Goal: Task Accomplishment & Management: Manage account settings

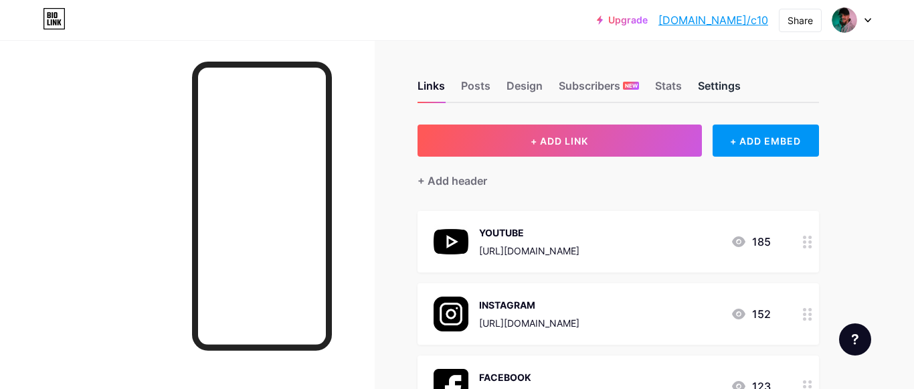
click at [736, 80] on div "Settings" at bounding box center [719, 90] width 43 height 24
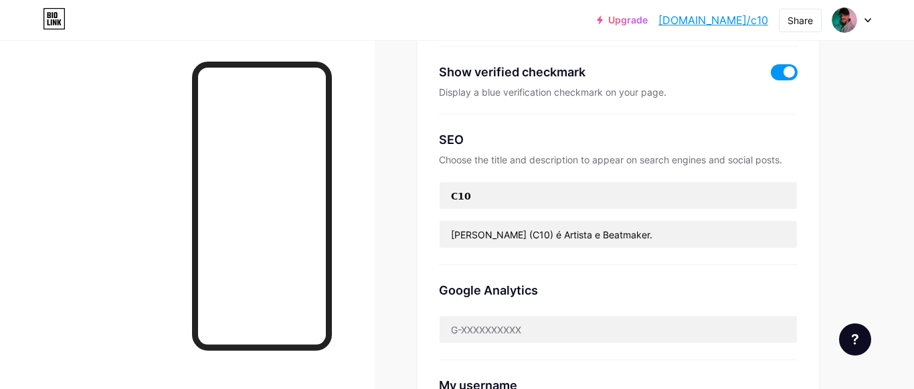
scroll to position [409, 0]
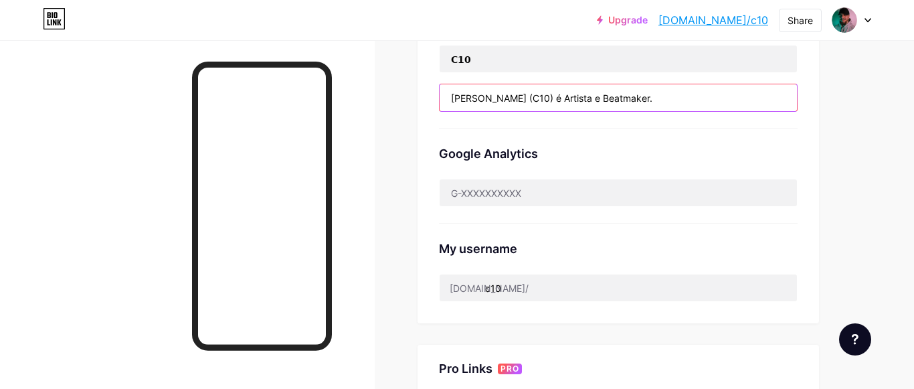
click at [652, 97] on input "[PERSON_NAME] (C10) é Artista e Beatmaker." at bounding box center [617, 97] width 357 height 27
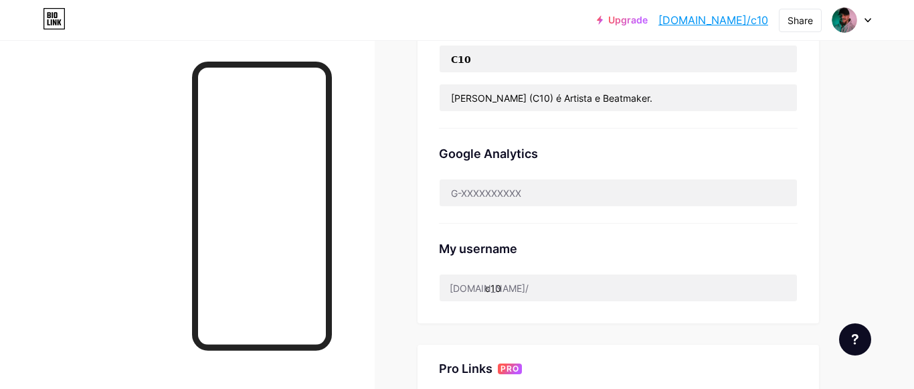
click at [652, 139] on div "Google Analytics" at bounding box center [618, 175] width 359 height 95
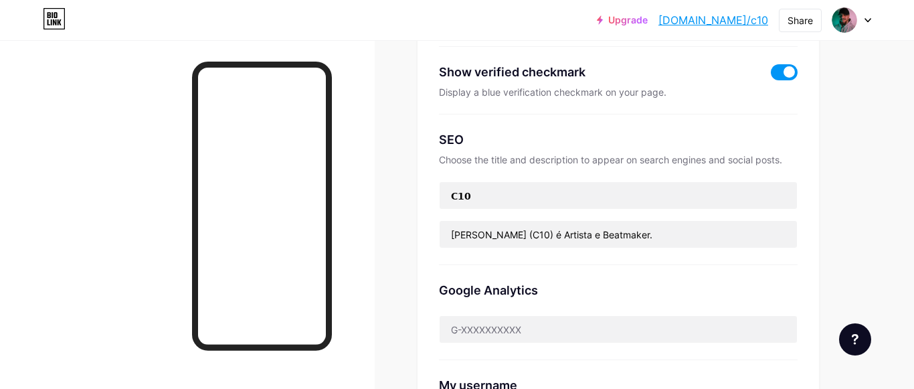
scroll to position [0, 0]
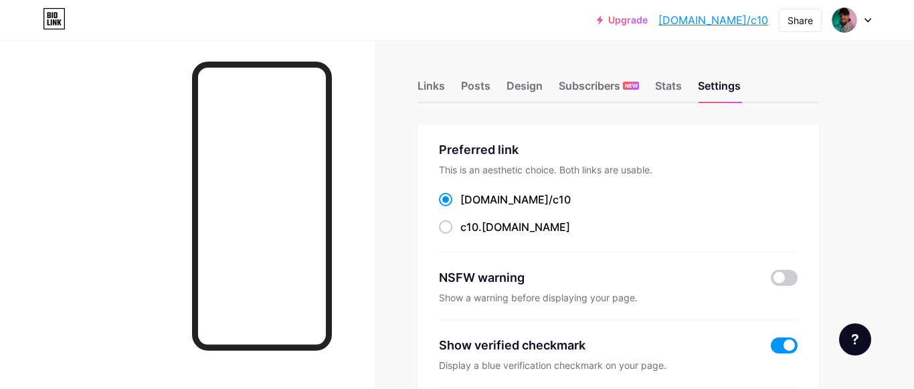
click at [731, 21] on link "[DOMAIN_NAME]/c10" at bounding box center [713, 20] width 110 height 16
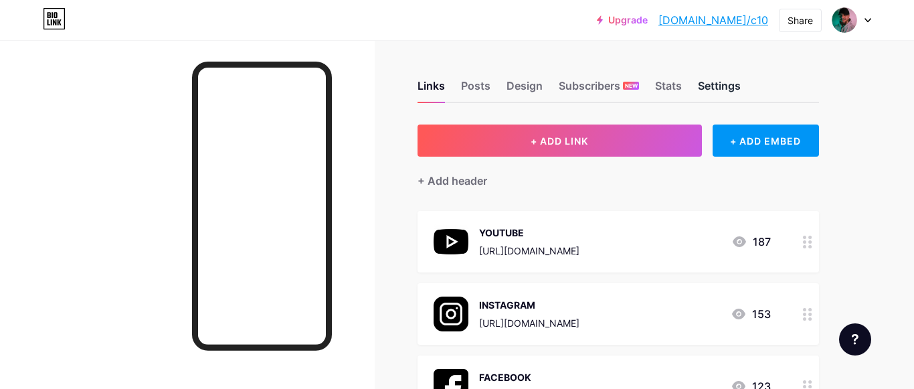
click at [718, 84] on div "Settings" at bounding box center [719, 90] width 43 height 24
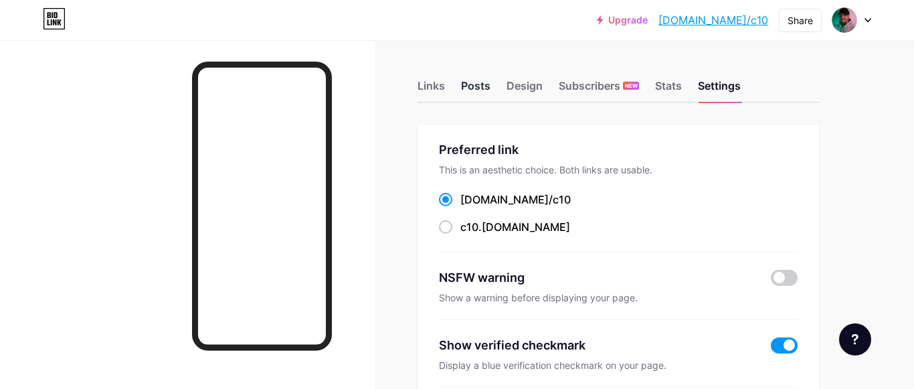
click at [488, 86] on div "Posts" at bounding box center [475, 90] width 29 height 24
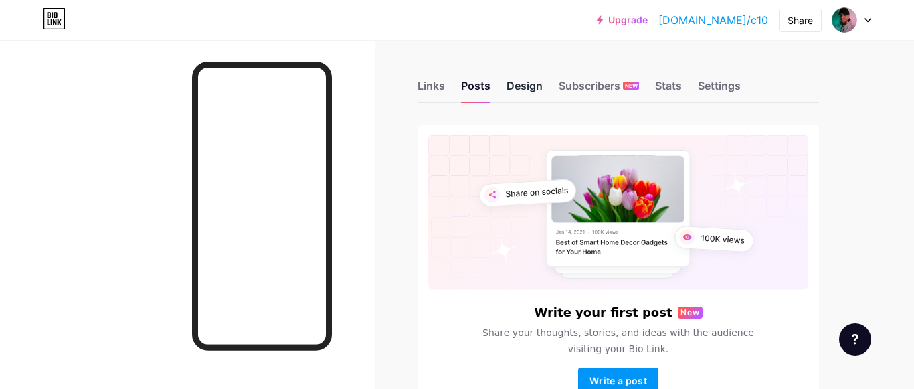
click at [528, 86] on div "Design" at bounding box center [524, 90] width 36 height 24
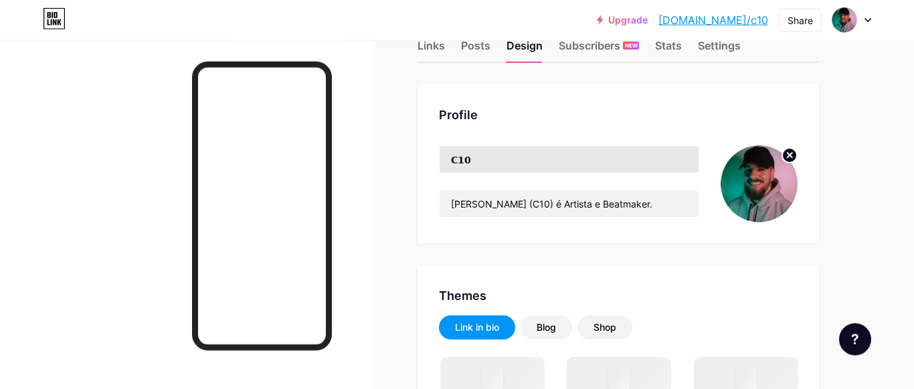
scroll to position [68, 0]
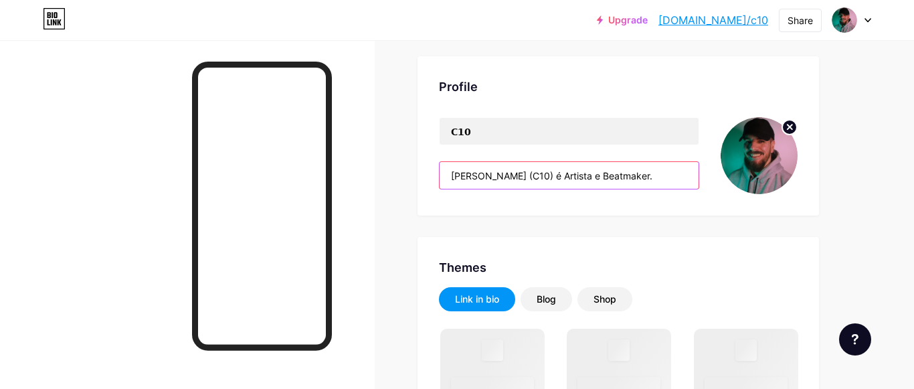
click at [554, 168] on input "[PERSON_NAME] (C10) é Artista e Beatmaker." at bounding box center [568, 175] width 259 height 27
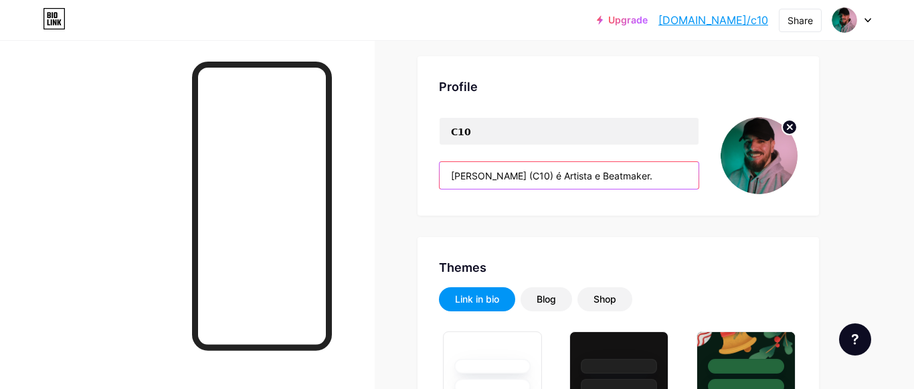
type input "#ffffff"
type input "#ffbf00"
type input "#000000"
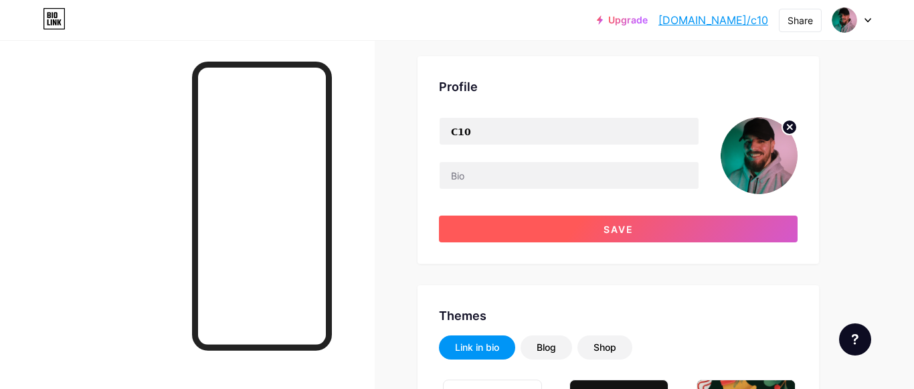
click at [611, 225] on span "Save" at bounding box center [618, 228] width 30 height 11
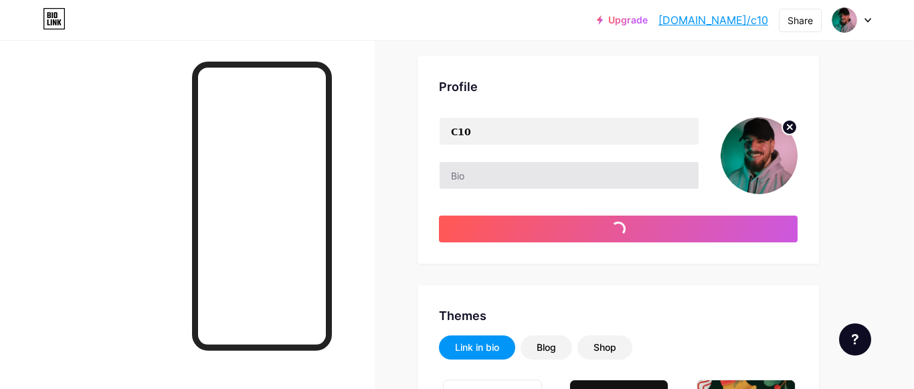
type input "#ffffff"
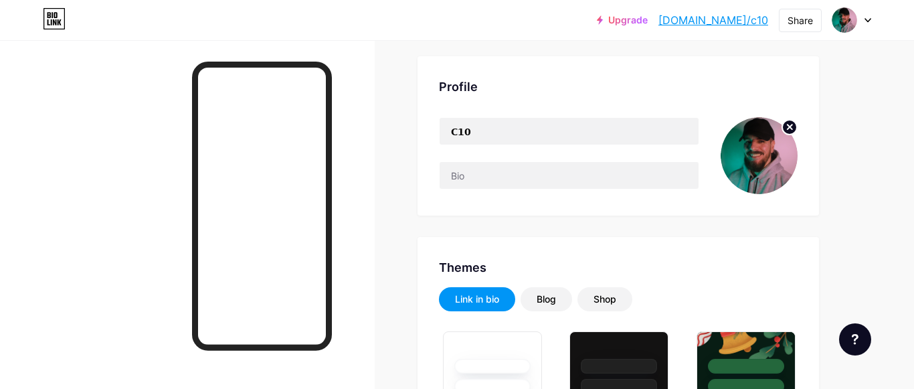
click at [748, 25] on link "[DOMAIN_NAME]/c10" at bounding box center [713, 20] width 110 height 16
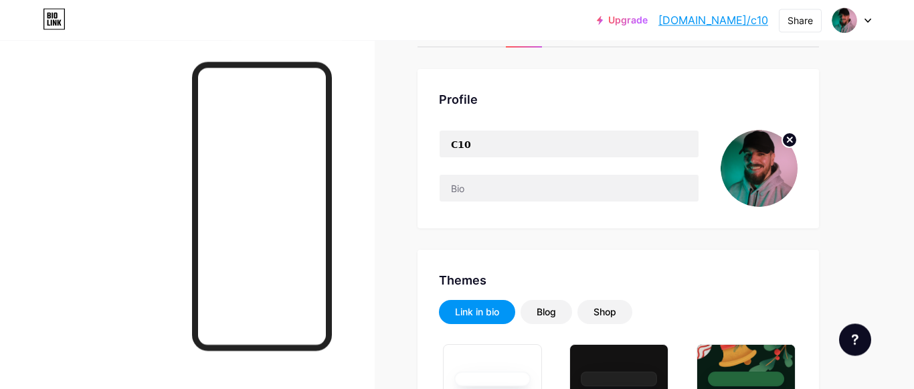
scroll to position [0, 0]
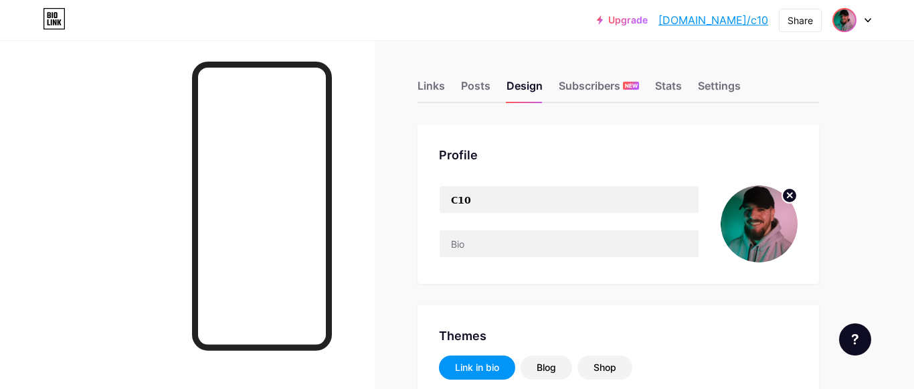
click at [839, 26] on img at bounding box center [843, 19] width 21 height 21
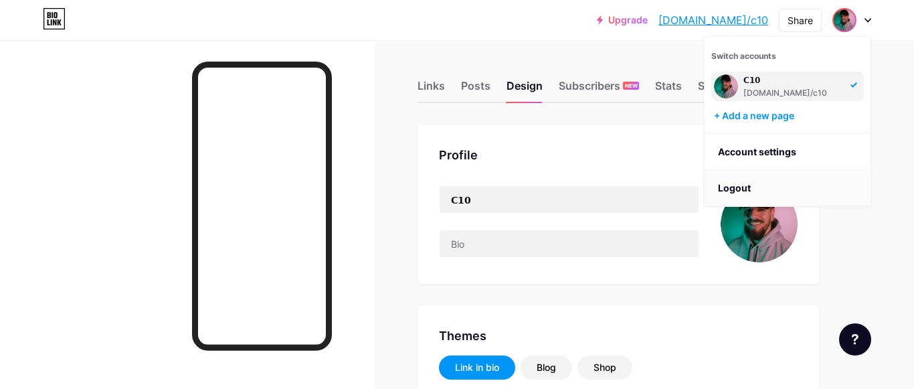
click at [785, 179] on li "Logout" at bounding box center [787, 188] width 166 height 36
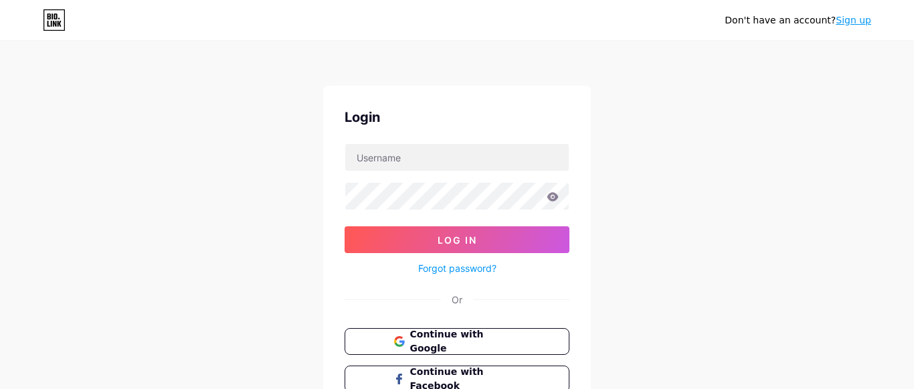
click at [495, 140] on div "Login Log In Forgot password? Or Continue with Google Continue with Facebook Co…" at bounding box center [457, 268] width 268 height 365
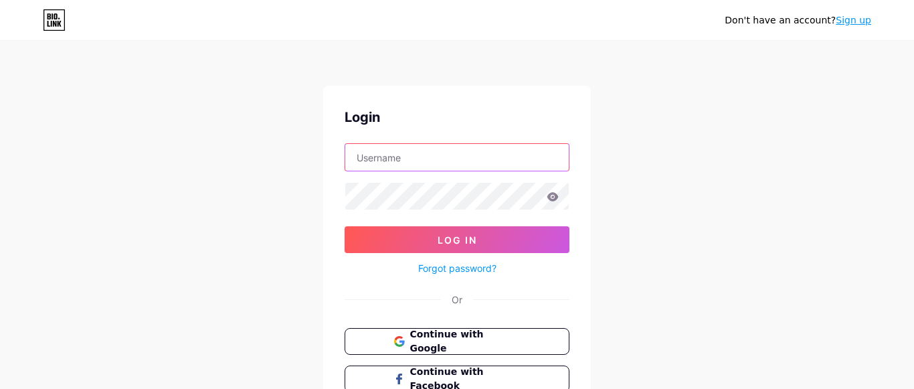
click at [488, 147] on input "text" at bounding box center [456, 157] width 223 height 27
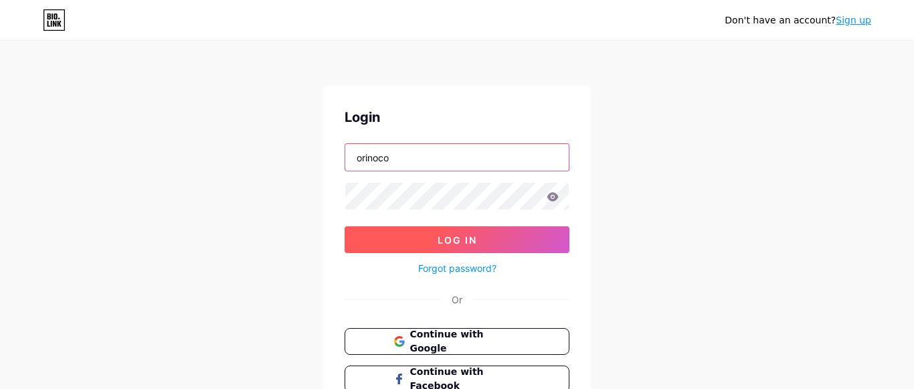
type input "orinoco"
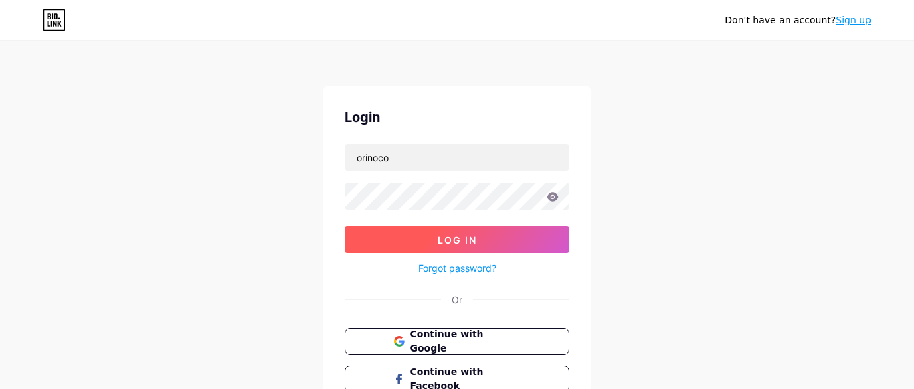
click at [445, 236] on span "Log In" at bounding box center [456, 239] width 39 height 11
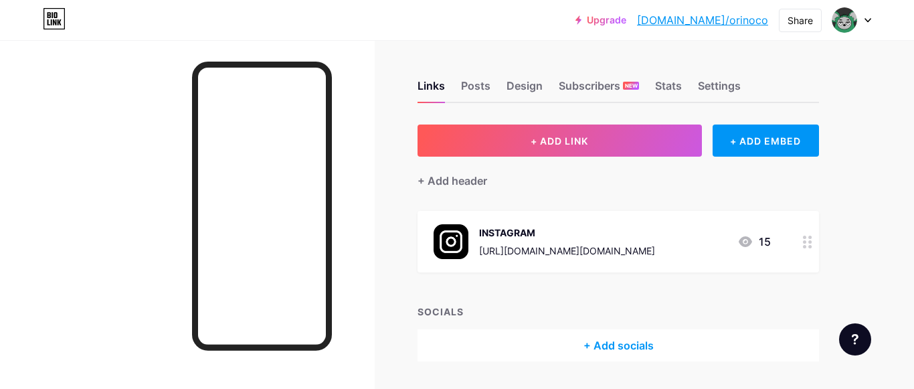
click at [729, 19] on link "[DOMAIN_NAME]/orinoco" at bounding box center [702, 20] width 131 height 16
click at [514, 83] on div "Design" at bounding box center [524, 90] width 36 height 24
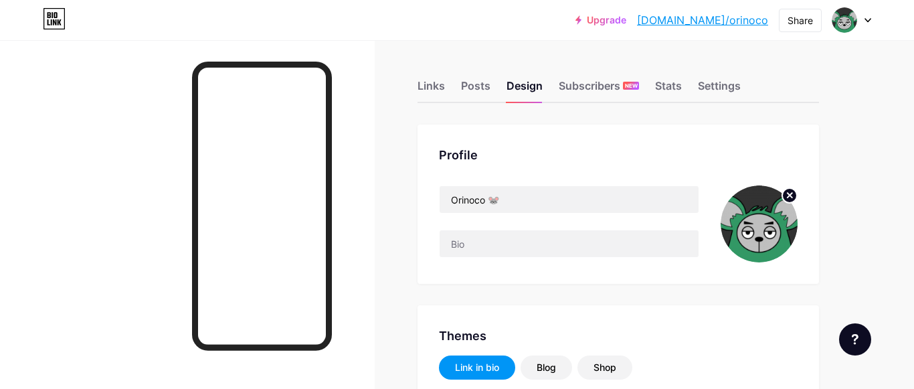
type input "#ffffff"
type input "#008040"
type input "#000000"
click at [700, 88] on div "Settings" at bounding box center [719, 90] width 43 height 24
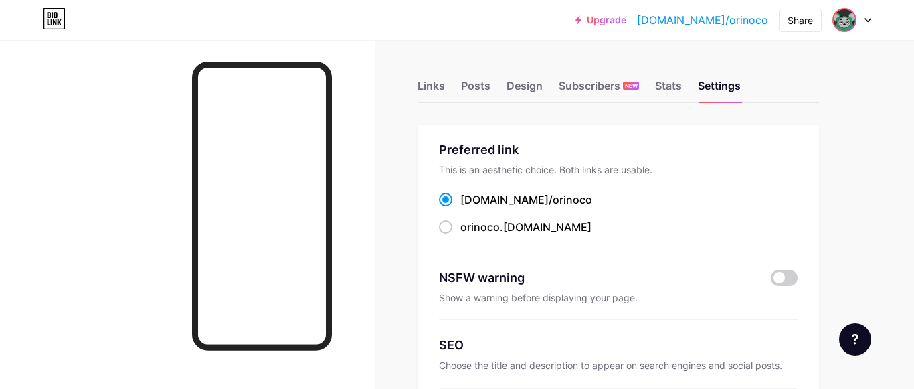
click at [846, 25] on img at bounding box center [843, 19] width 21 height 21
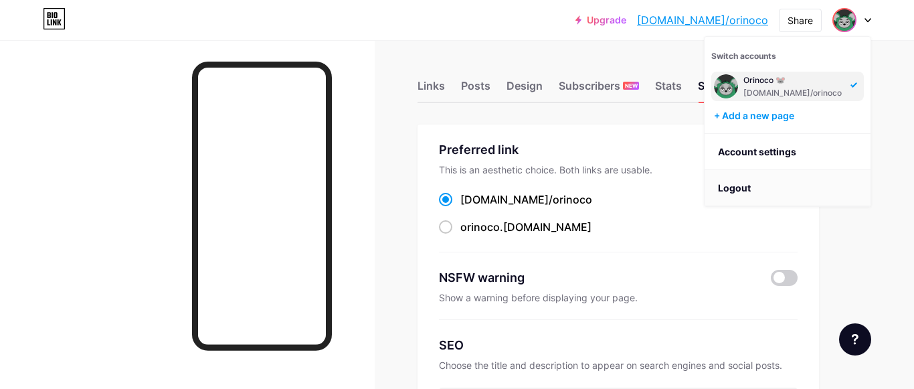
click at [749, 181] on li "Logout" at bounding box center [787, 188] width 166 height 36
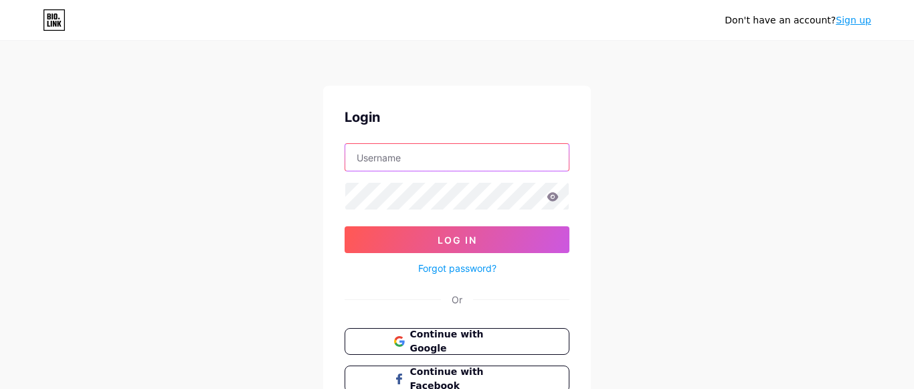
click at [431, 149] on input "text" at bounding box center [456, 157] width 223 height 27
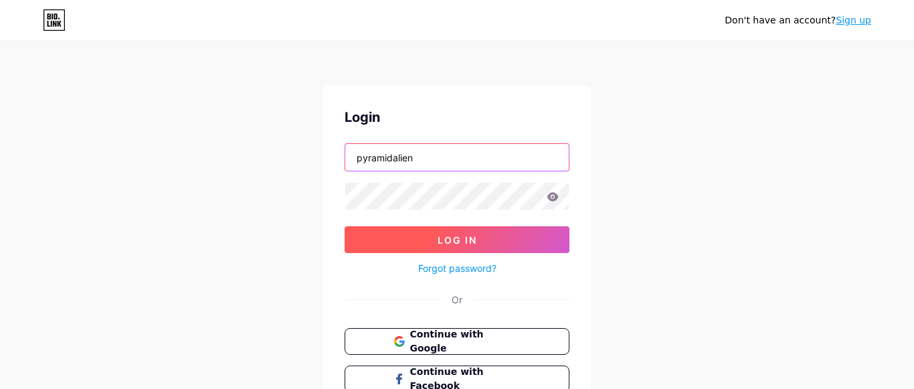
type input "pyramidalien"
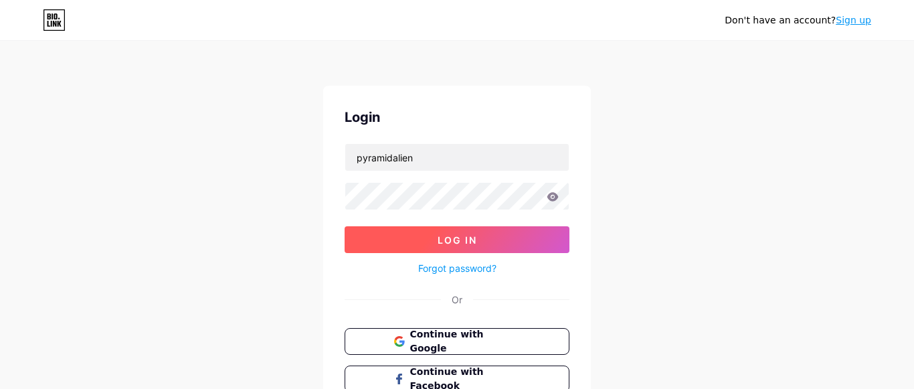
click at [450, 241] on span "Log In" at bounding box center [456, 239] width 39 height 11
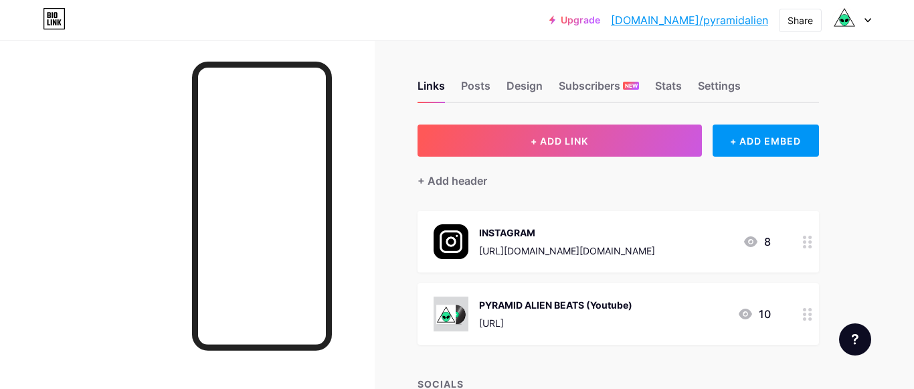
click at [692, 22] on link "[DOMAIN_NAME]/pyramidalien" at bounding box center [689, 20] width 157 height 16
click at [842, 21] on img at bounding box center [843, 19] width 21 height 21
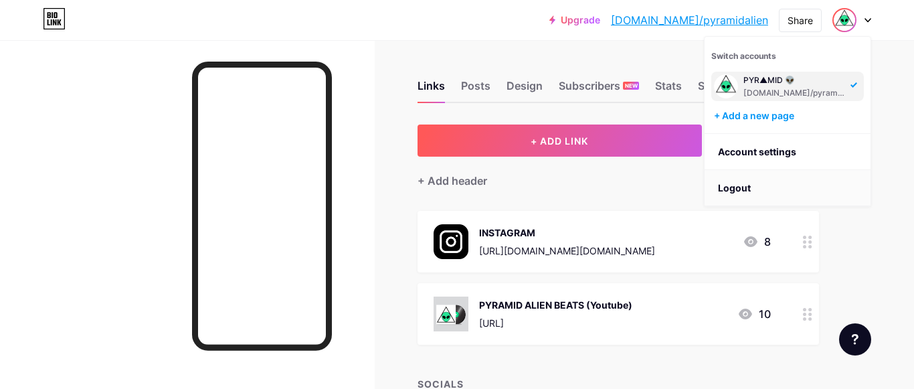
click at [764, 178] on li "Logout" at bounding box center [787, 188] width 166 height 36
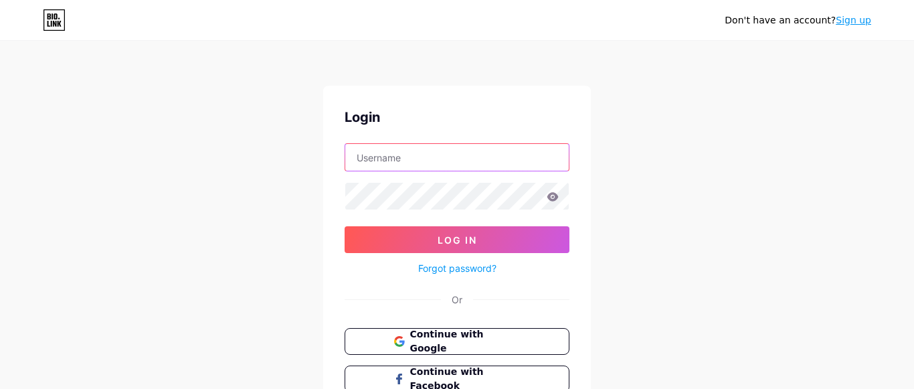
click at [518, 157] on input "text" at bounding box center [456, 157] width 223 height 27
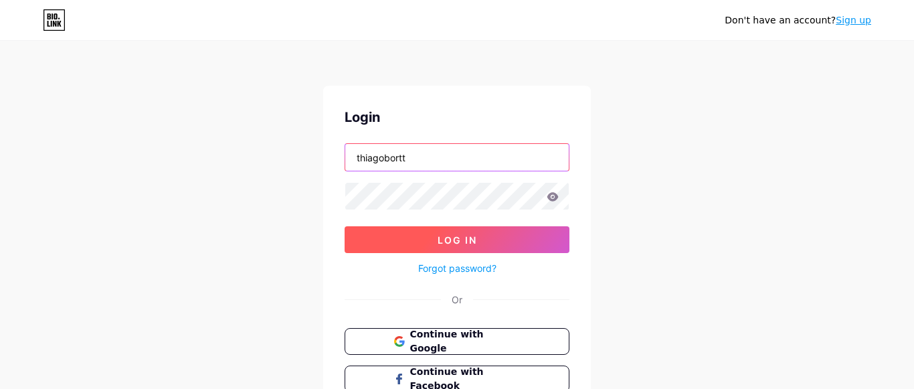
type input "thiagobortt"
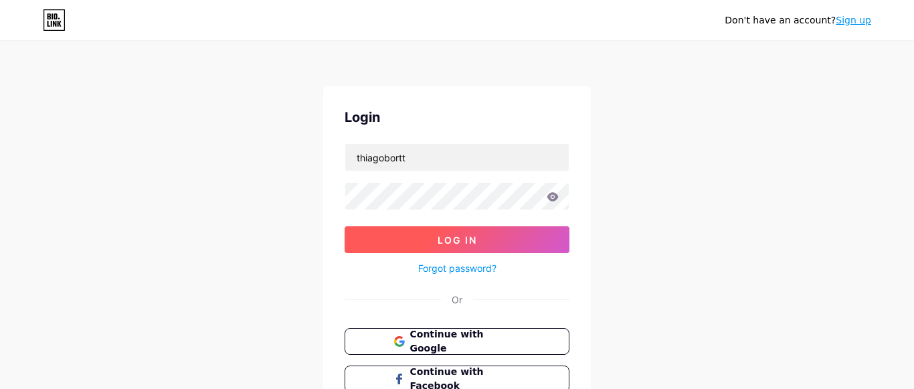
click at [441, 243] on span "Log In" at bounding box center [456, 239] width 39 height 11
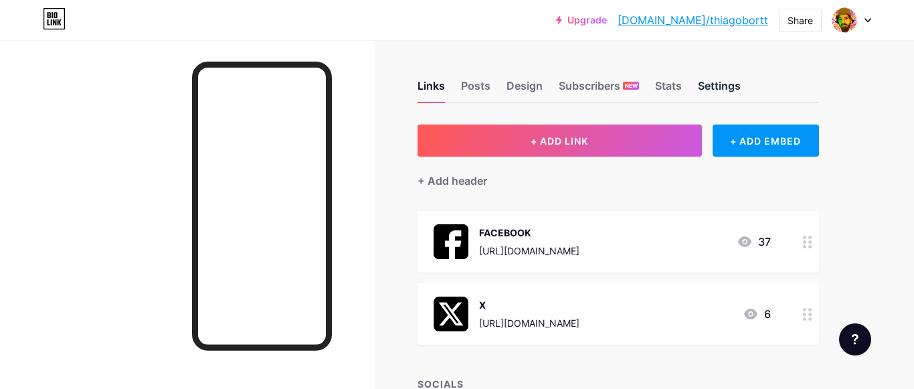
click at [703, 86] on div "Settings" at bounding box center [719, 90] width 43 height 24
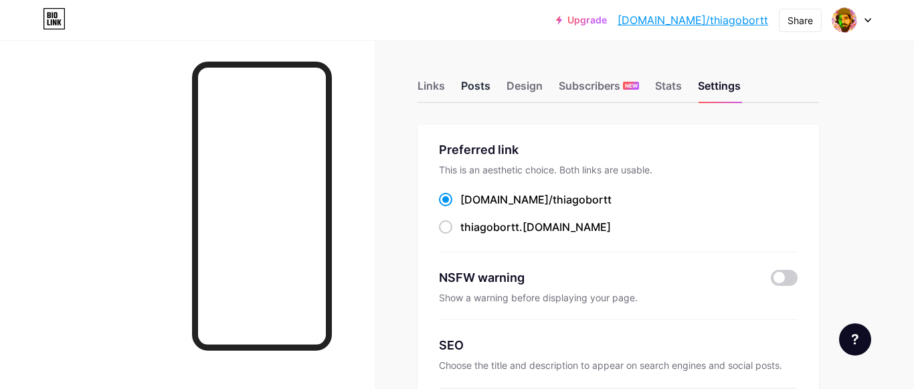
click at [484, 87] on div "Posts" at bounding box center [475, 90] width 29 height 24
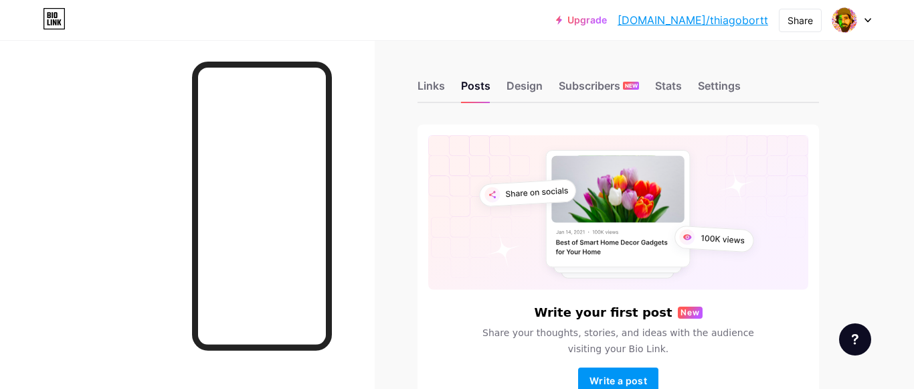
click at [716, 19] on link "[DOMAIN_NAME]/thiagobortt" at bounding box center [692, 20] width 151 height 16
click at [846, 27] on img at bounding box center [843, 19] width 21 height 21
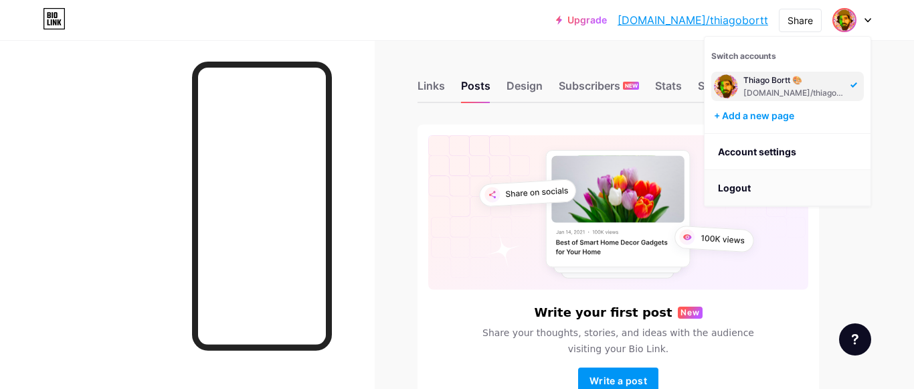
click at [746, 182] on li "Logout" at bounding box center [787, 188] width 166 height 36
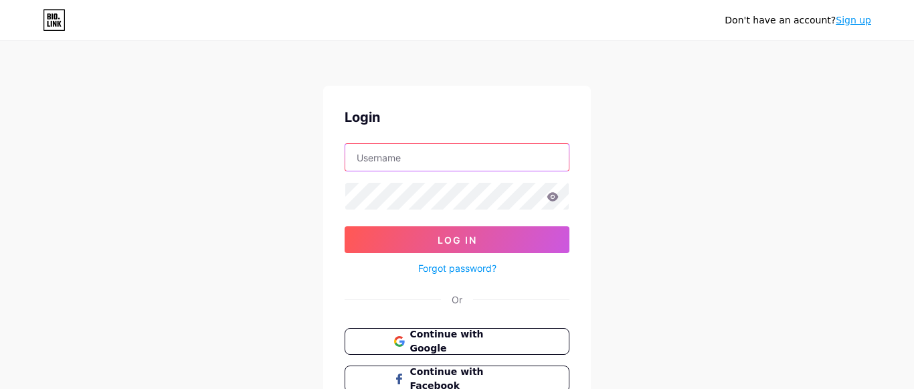
click at [463, 149] on input "text" at bounding box center [456, 157] width 223 height 27
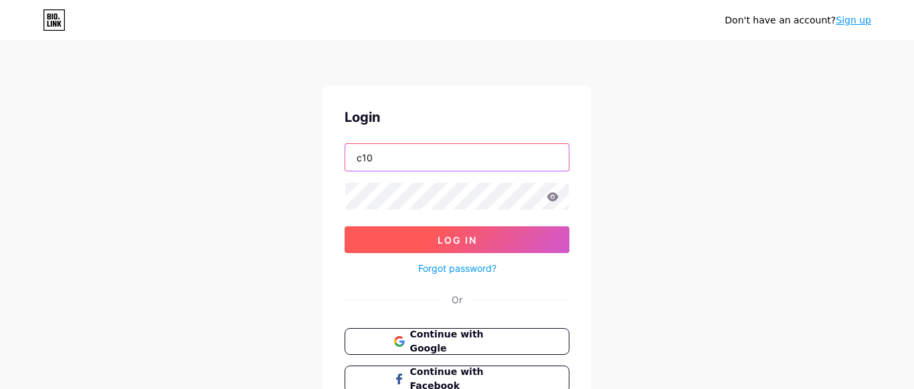
type input "c10"
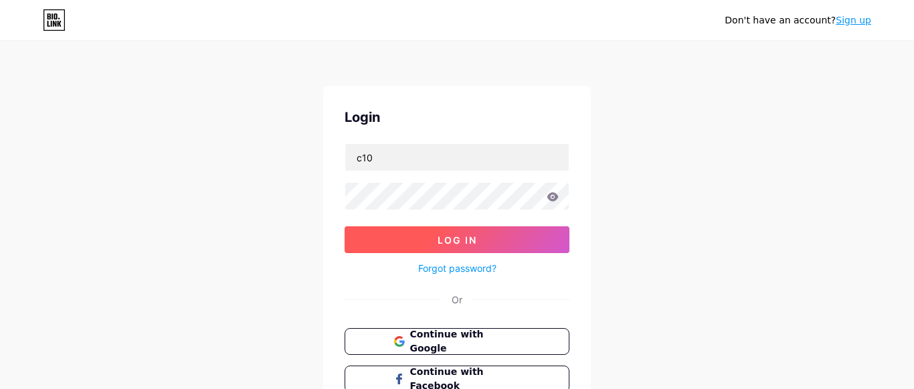
click at [406, 231] on button "Log In" at bounding box center [456, 239] width 225 height 27
